Goal: Information Seeking & Learning: Check status

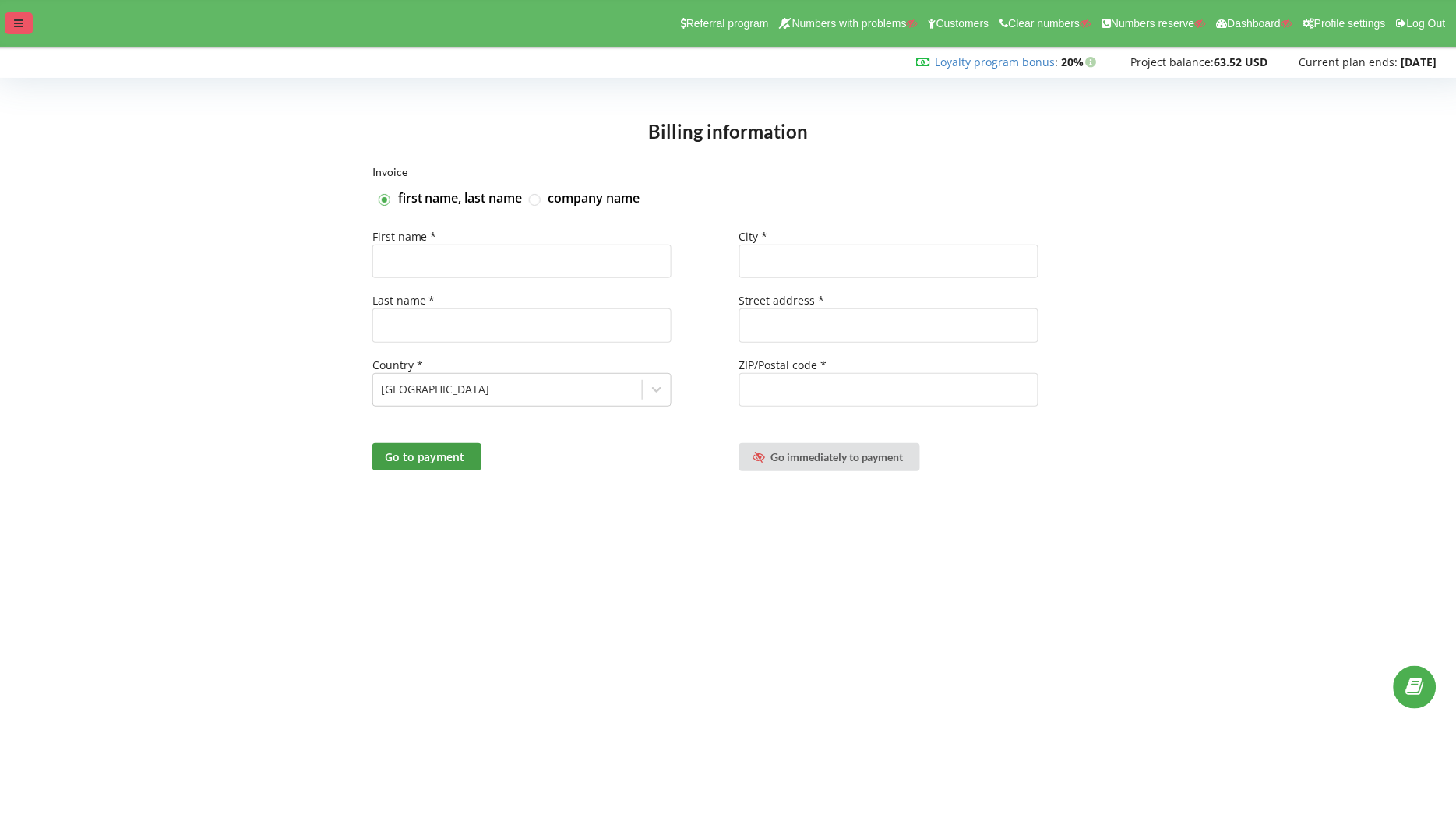
click at [25, 26] on div at bounding box center [19, 23] width 28 height 22
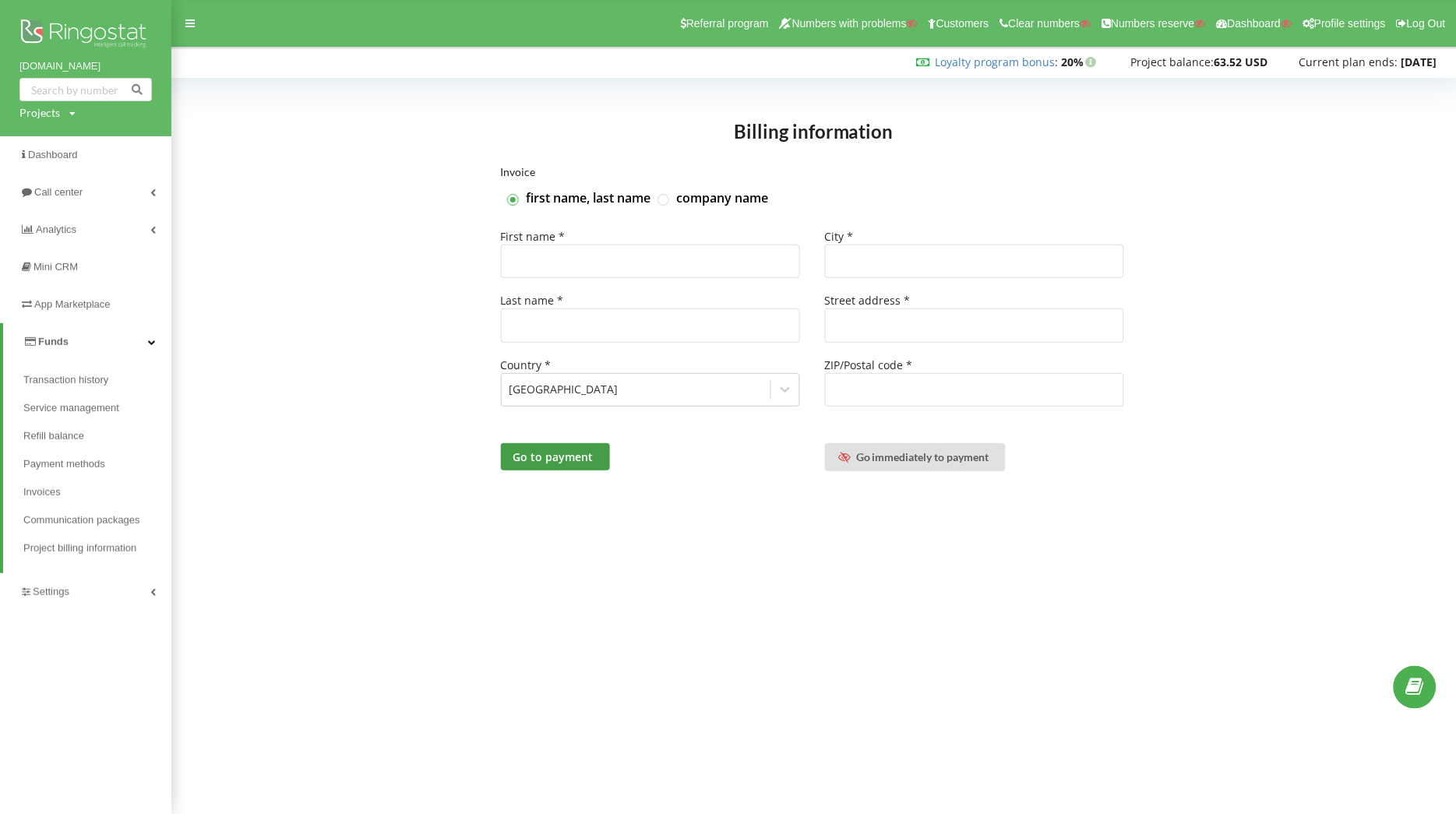
click at [47, 108] on div "Projects" at bounding box center [40, 113] width 41 height 16
click at [55, 148] on input "text" at bounding box center [68, 145] width 78 height 23
paste input "linktr.ee"
type input "linktr.ee"
click at [135, 142] on span "Search" at bounding box center [128, 145] width 28 height 14
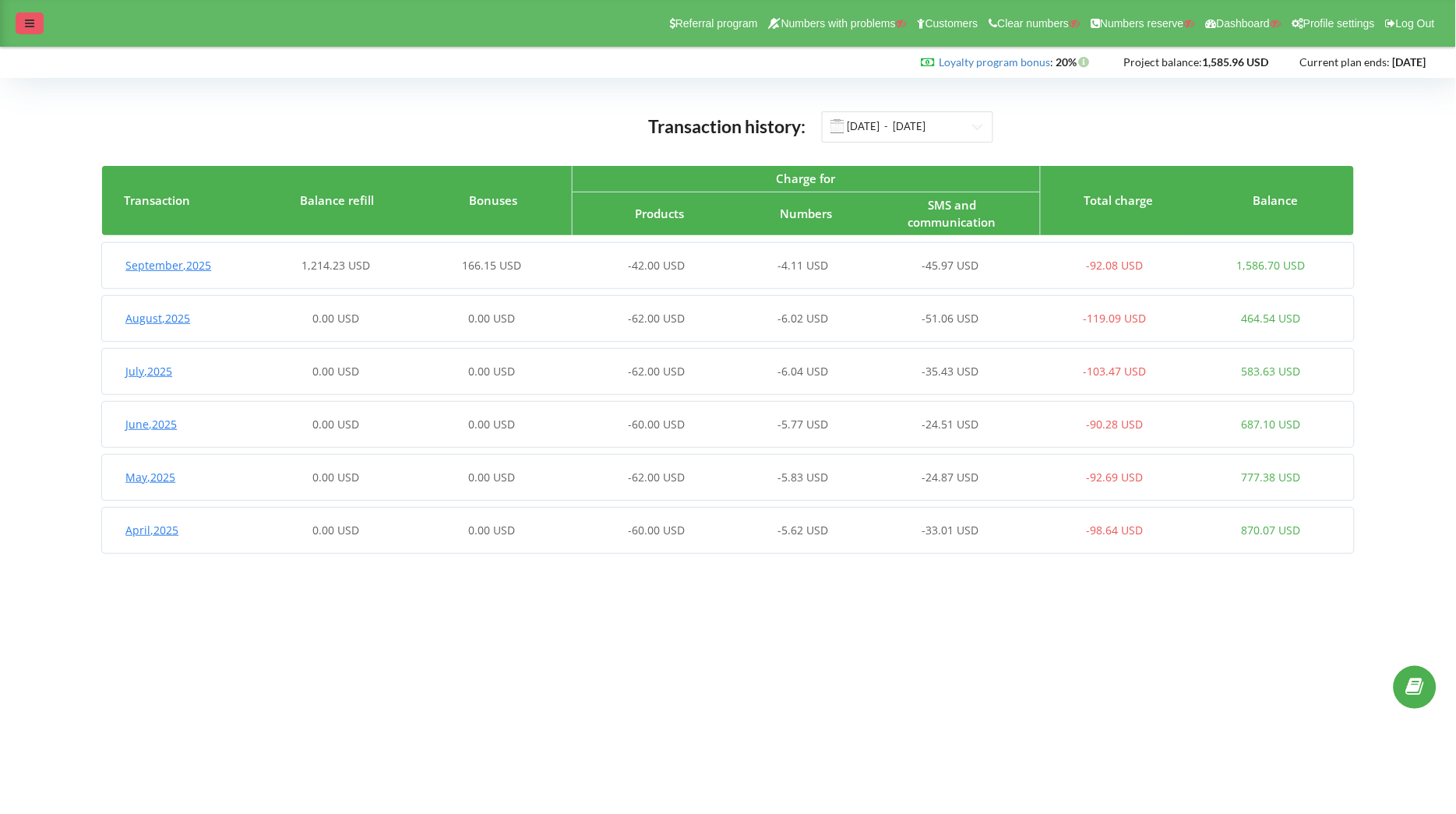
click at [34, 22] on icon at bounding box center [30, 23] width 9 height 11
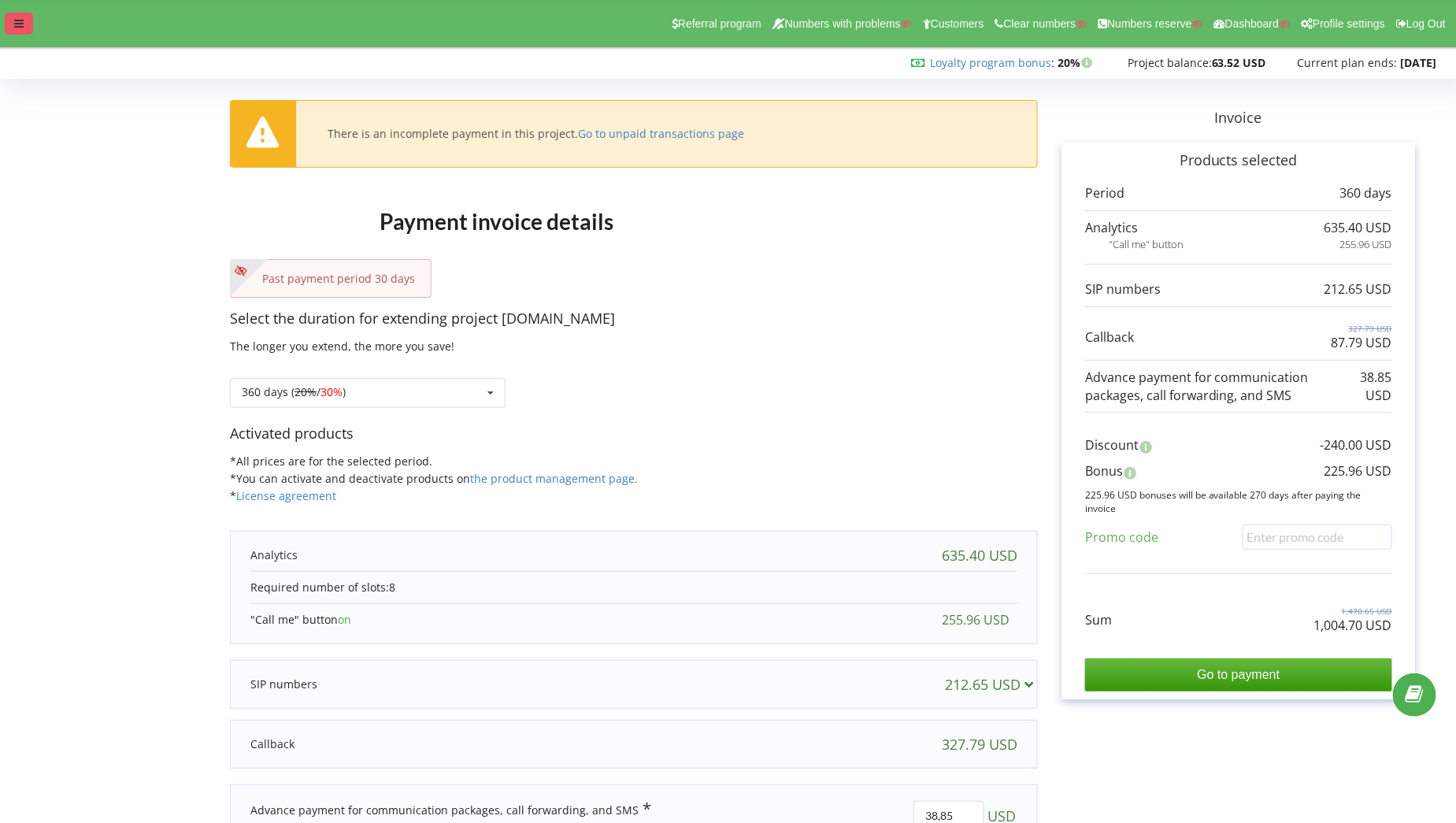
click at [15, 21] on icon at bounding box center [19, 24] width 9 height 11
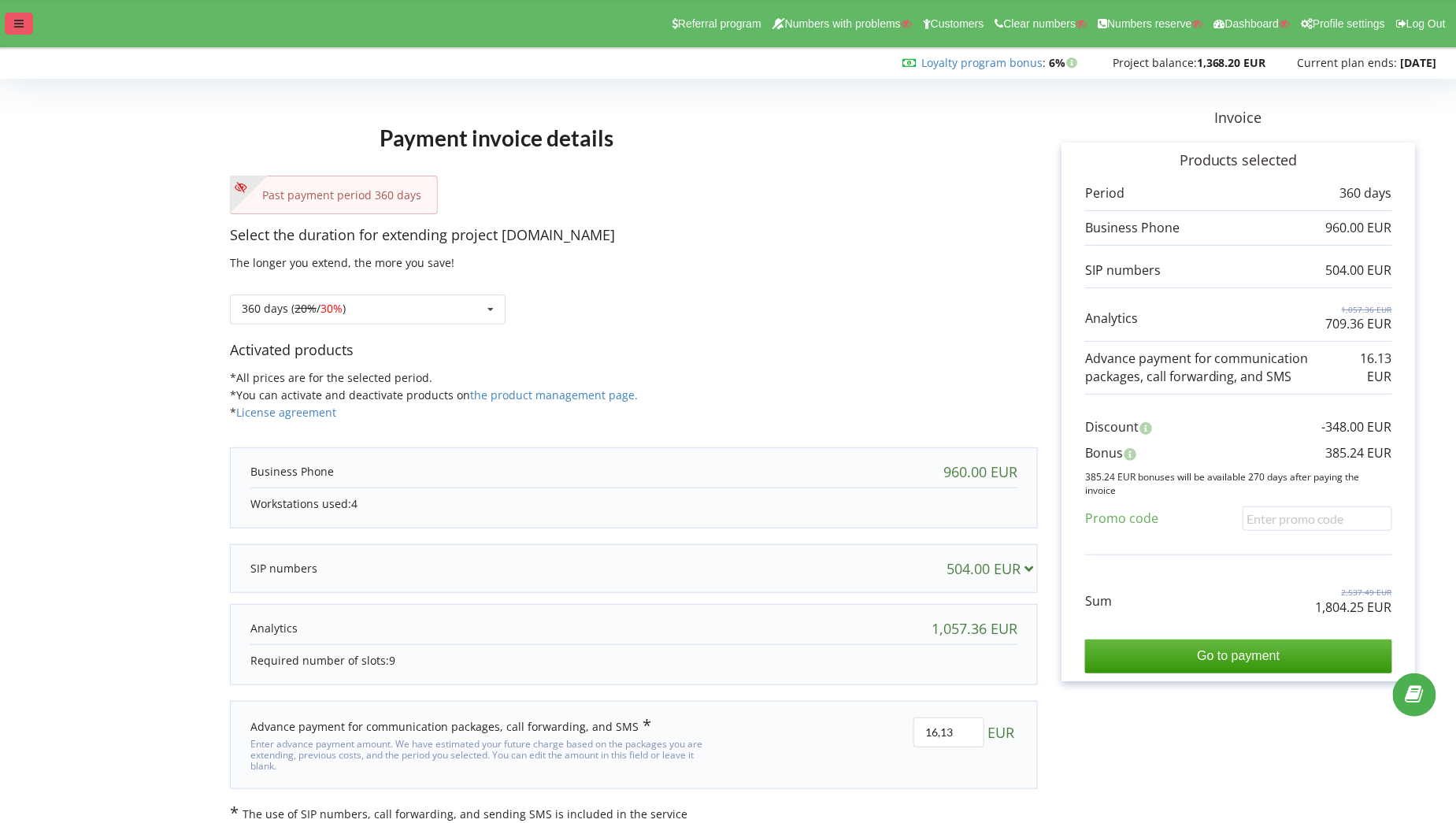
click at [7, 30] on div at bounding box center [19, 24] width 28 height 22
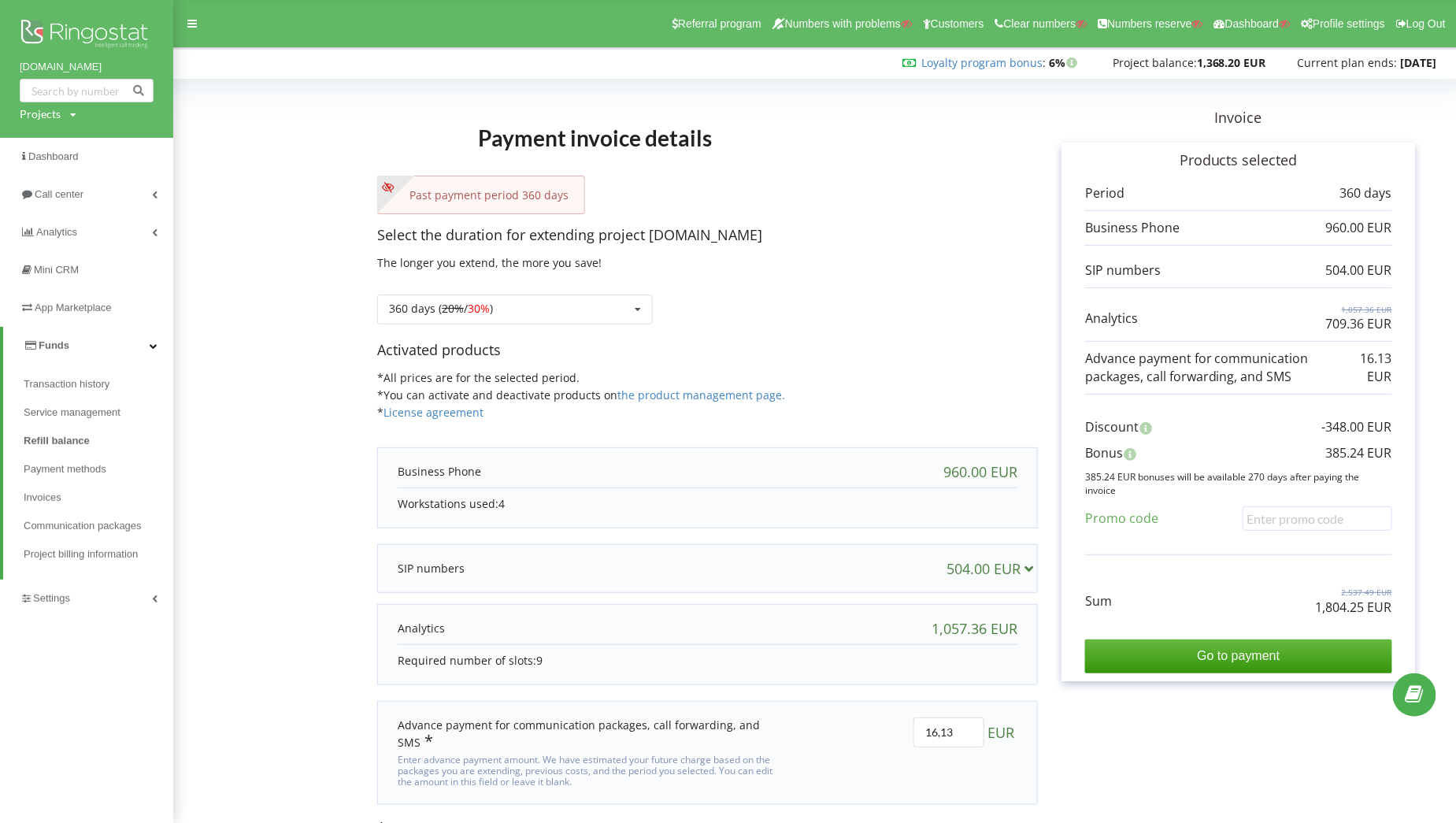
click at [127, 343] on link "Funds" at bounding box center [88, 345] width 170 height 38
click at [97, 384] on link "Settings" at bounding box center [86, 383] width 173 height 38
click at [110, 423] on span "General settings" at bounding box center [78, 427] width 81 height 16
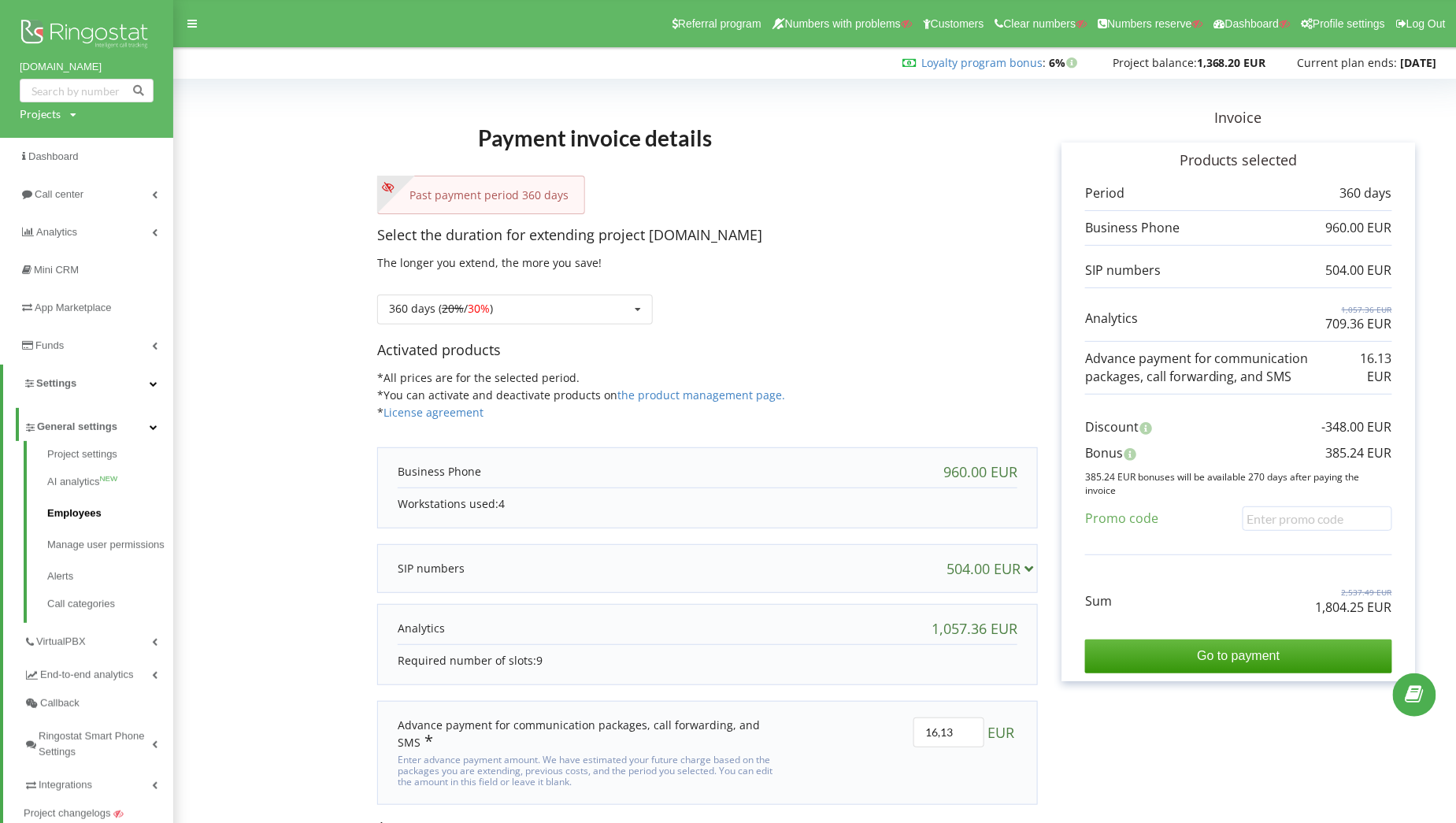
click at [81, 508] on link "Employees" at bounding box center [110, 513] width 126 height 32
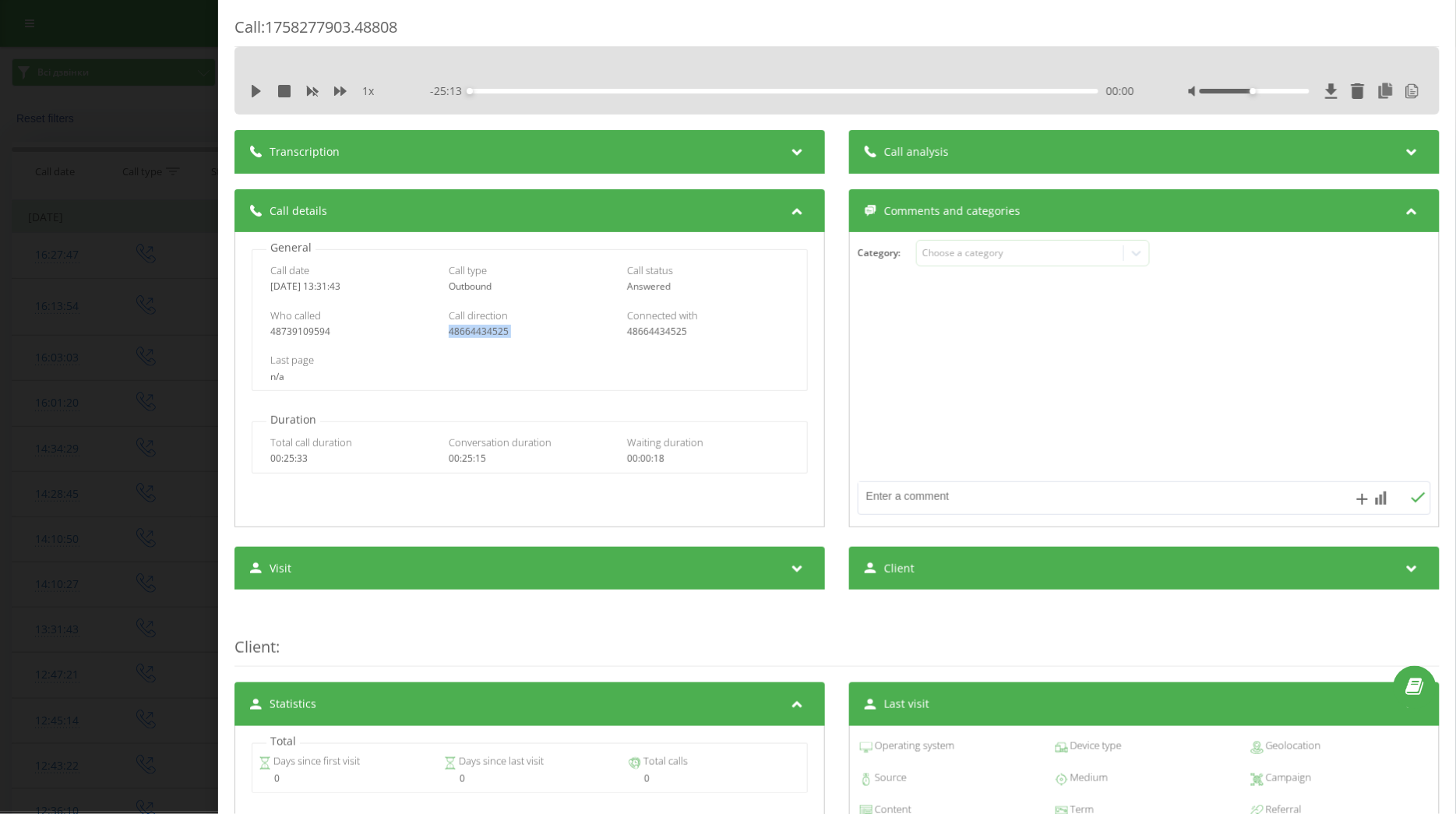
click at [120, 137] on div "Call : 1758277903.48808 1 x - 25:13 00:00 00:00 Transcription 00:00 Хало! 00:02…" at bounding box center [728, 407] width 1456 height 814
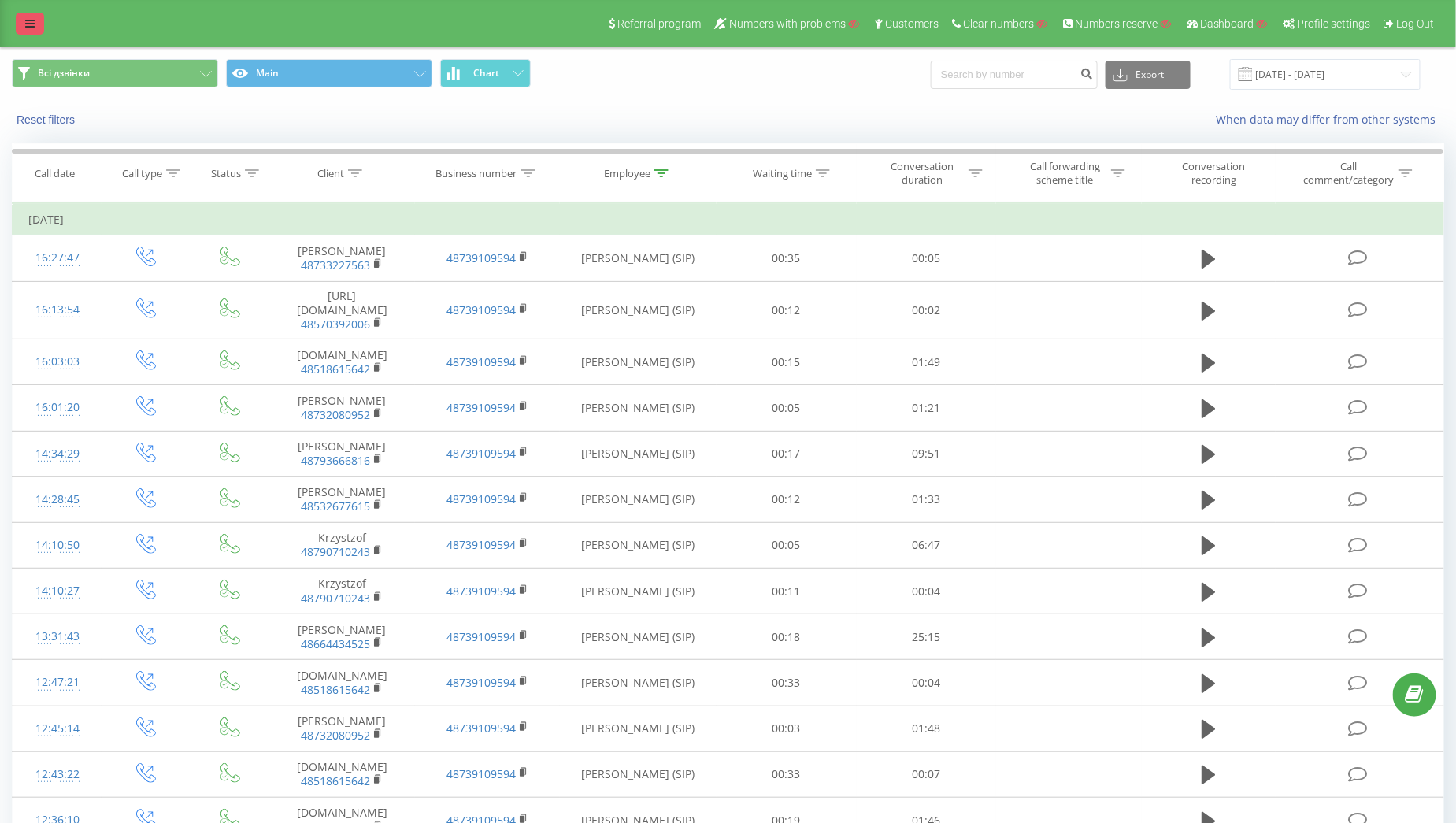
click at [31, 22] on icon at bounding box center [30, 24] width 9 height 11
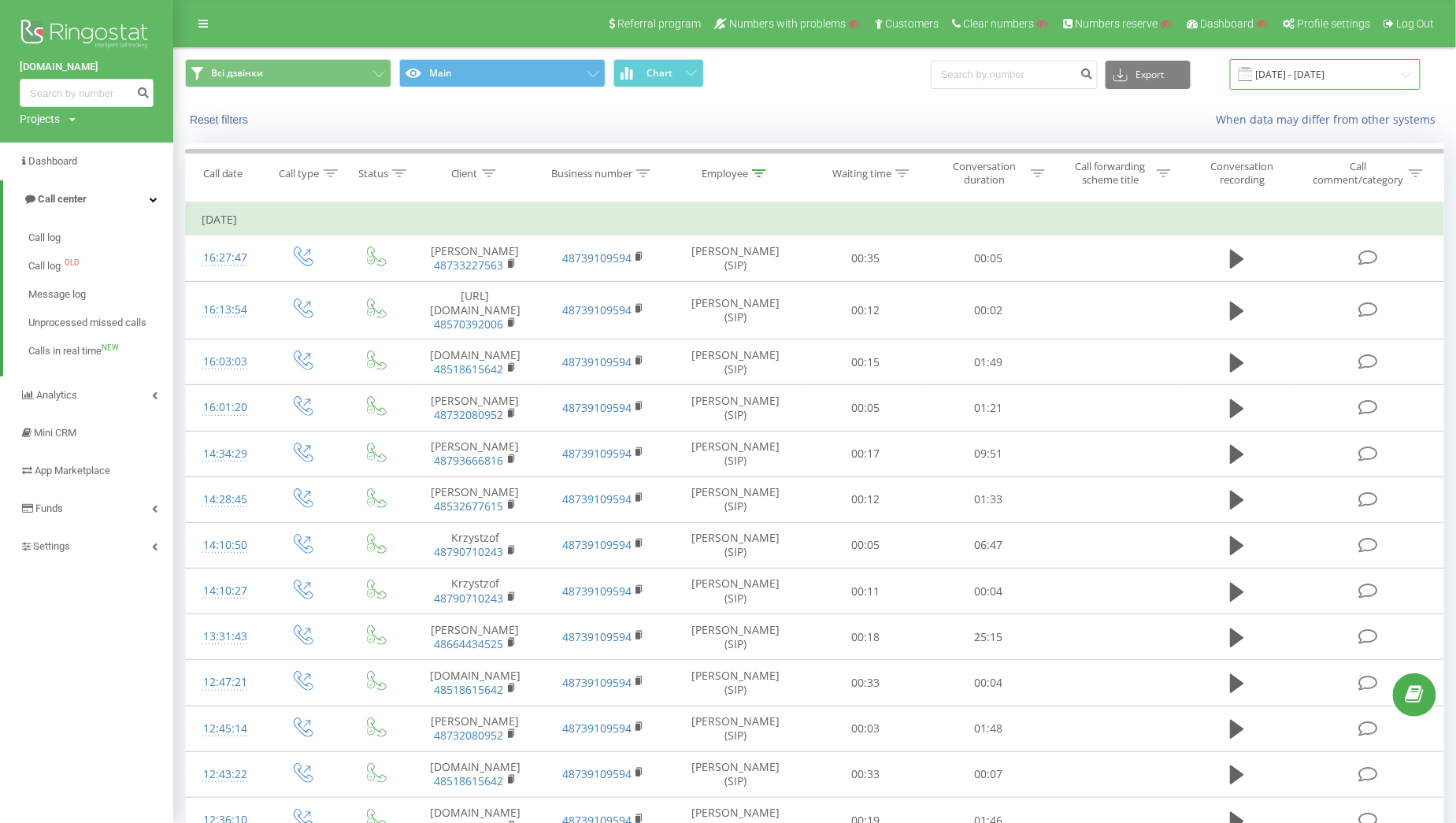
click at [1276, 71] on input "[DATE] - [DATE]" at bounding box center [1325, 74] width 191 height 31
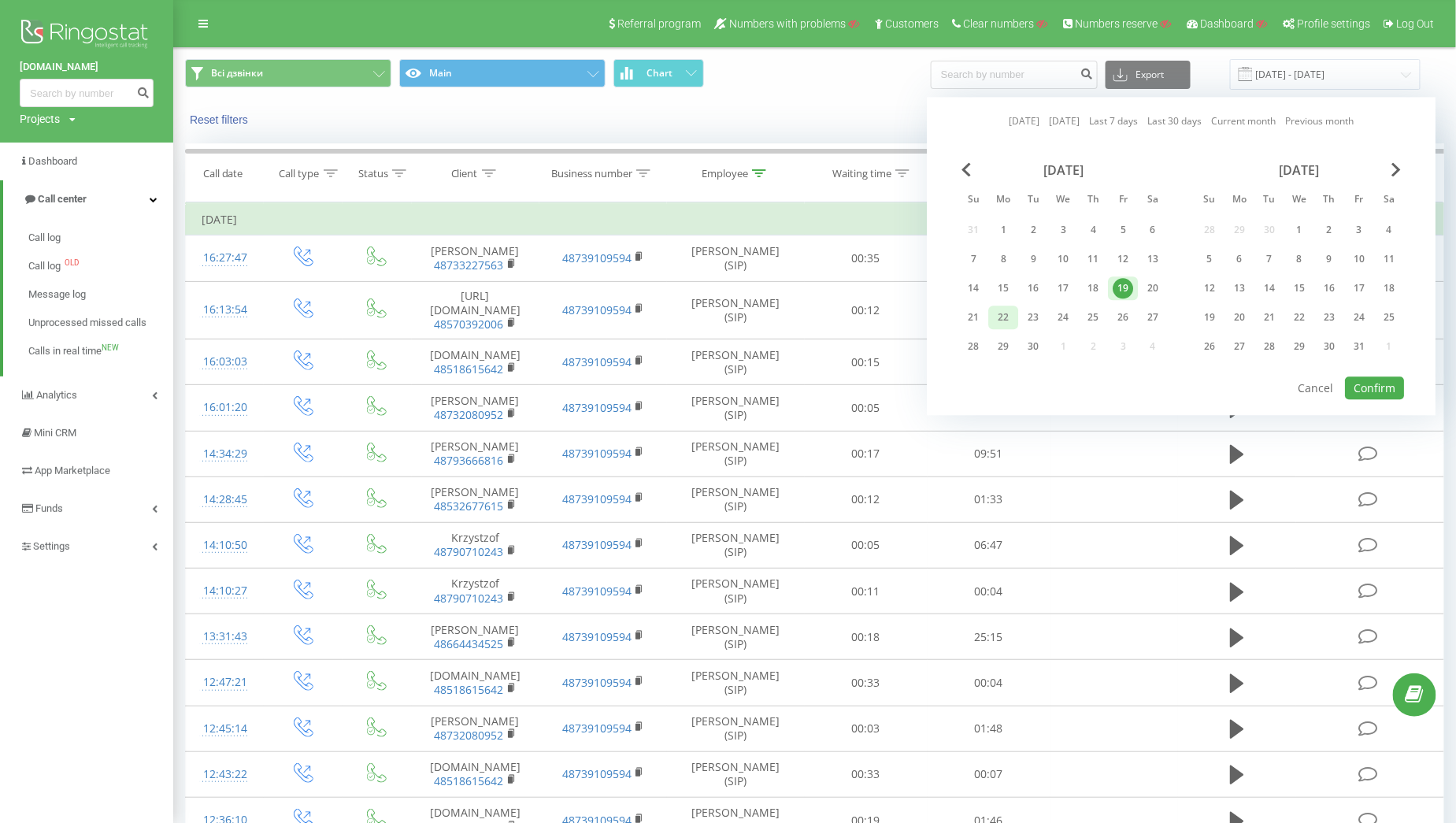
click at [997, 312] on div "22" at bounding box center [1004, 317] width 21 height 21
click at [1379, 376] on button "Confirm" at bounding box center [1375, 387] width 59 height 23
type input "[DATE] - [DATE]"
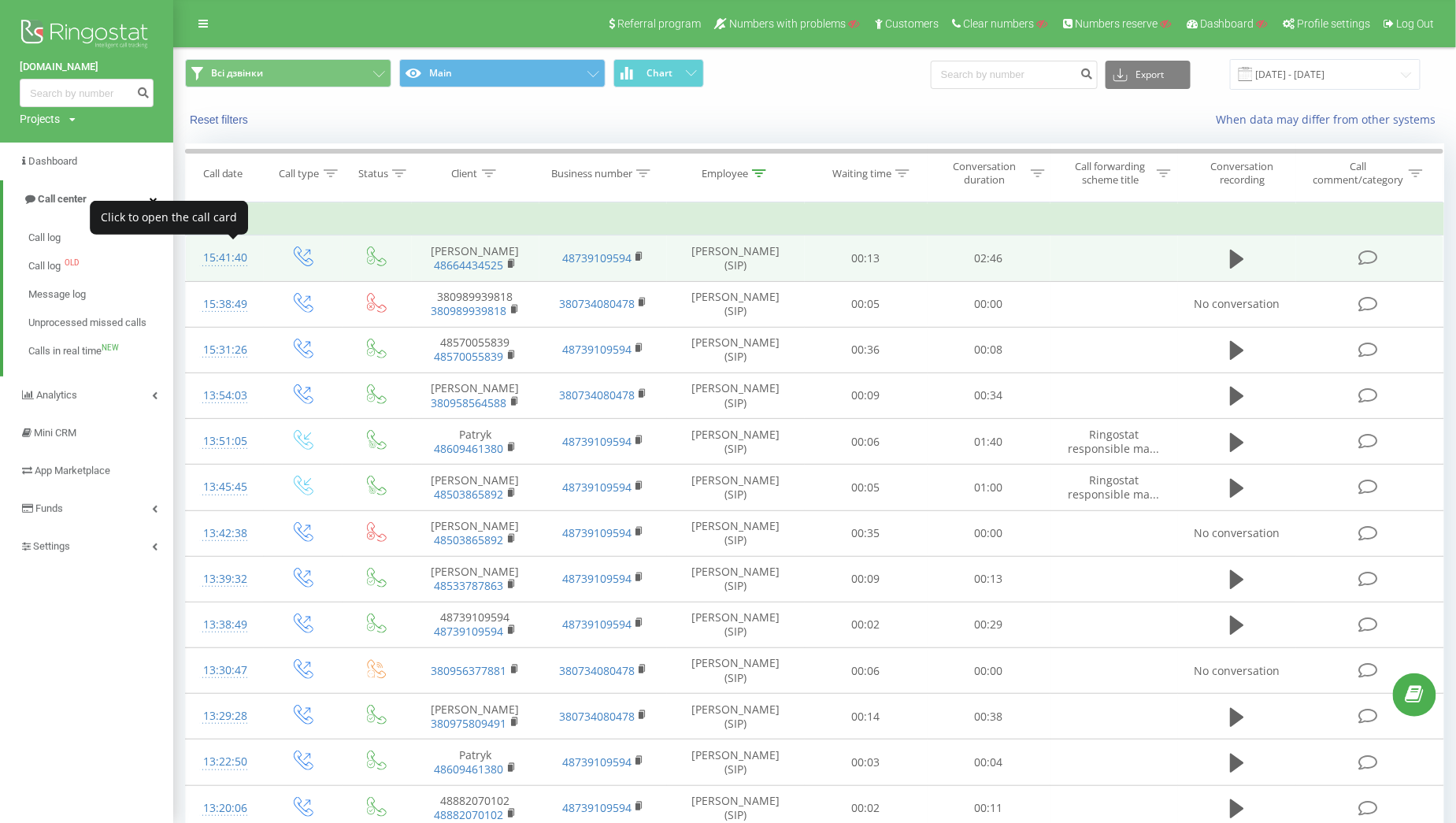
click at [242, 243] on div "15:41:40" at bounding box center [225, 258] width 47 height 31
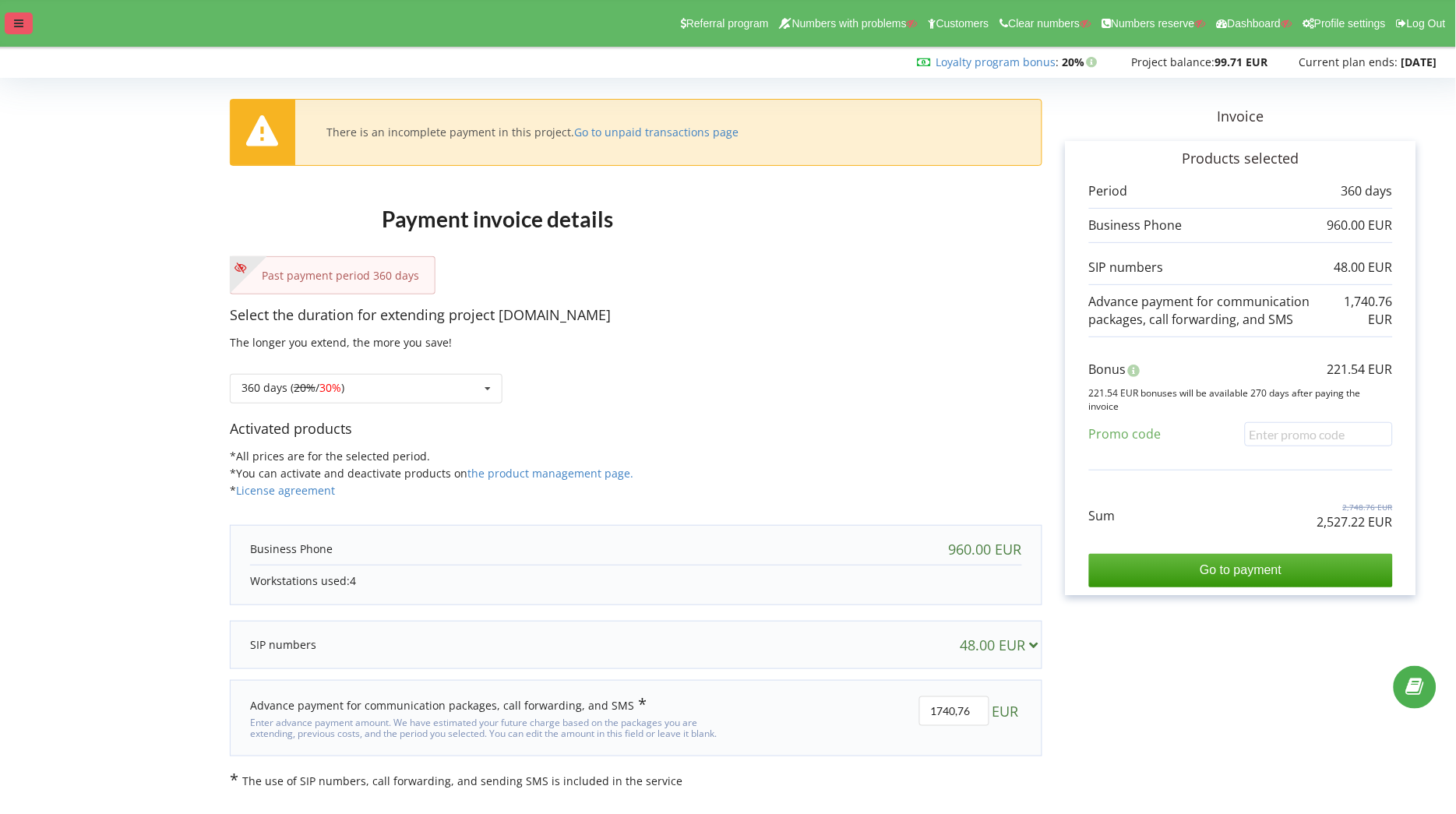
click at [18, 25] on icon at bounding box center [19, 23] width 9 height 11
